Goal: Task Accomplishment & Management: Use online tool/utility

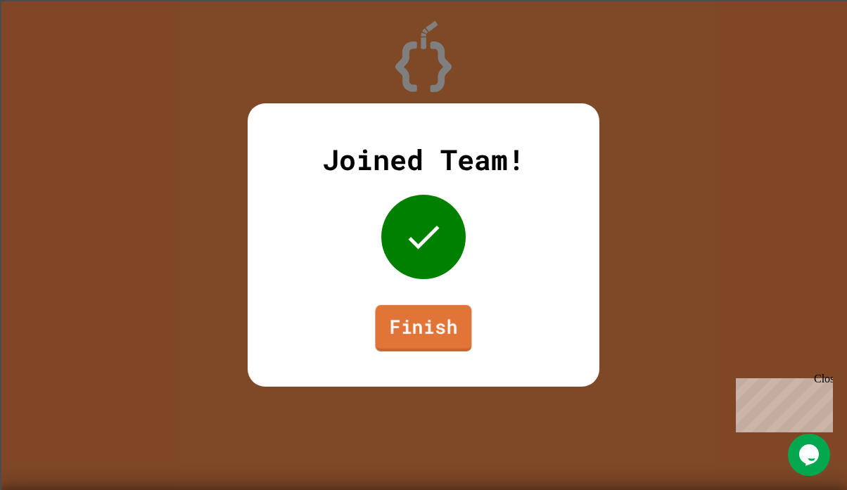
click at [417, 328] on link "Finish" at bounding box center [423, 328] width 96 height 46
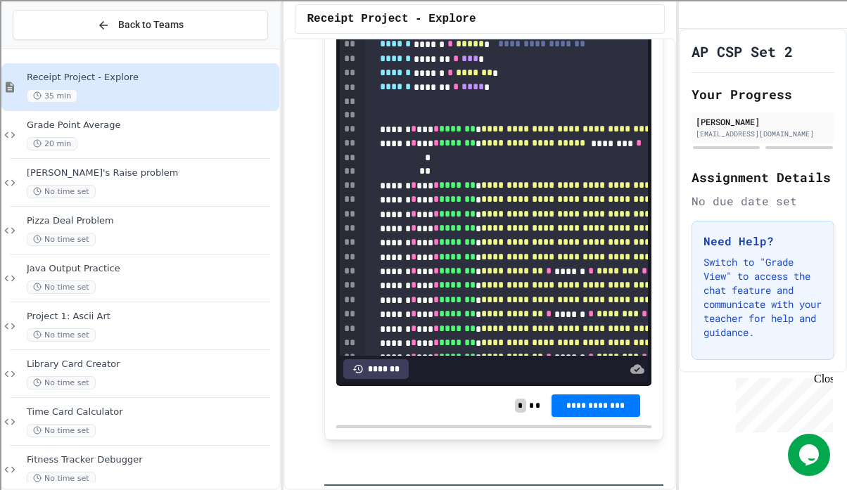
scroll to position [704, 0]
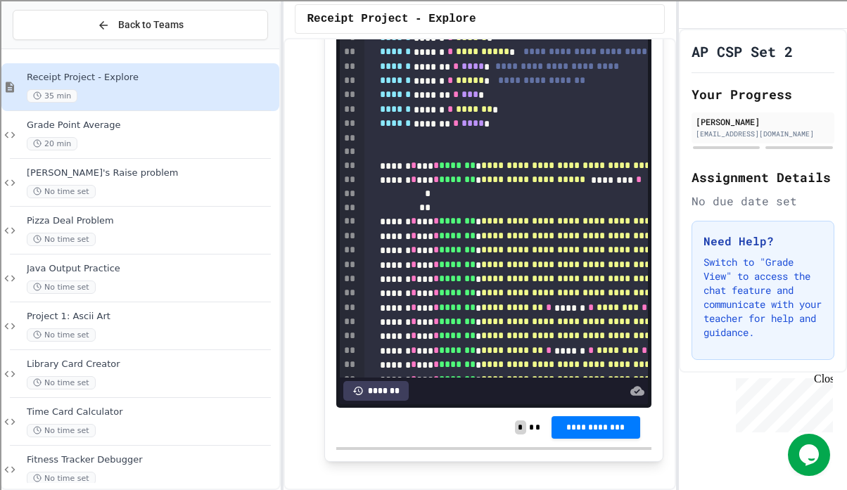
click at [468, 274] on span "*******" at bounding box center [457, 279] width 37 height 10
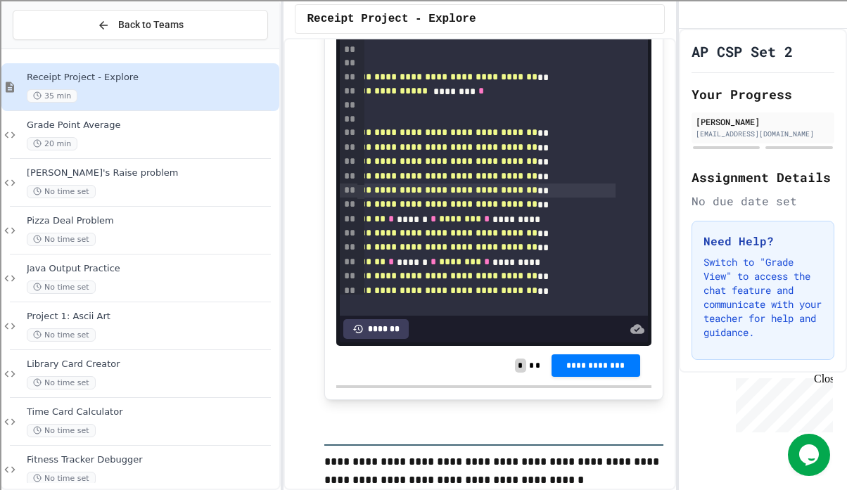
scroll to position [27, 168]
